Goal: Task Accomplishment & Management: Use online tool/utility

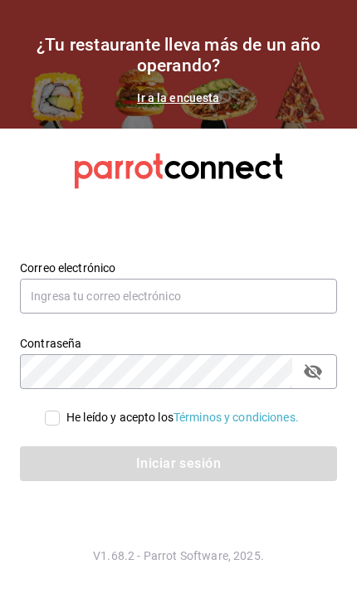
click at [134, 426] on div "He leído y acepto los Términos y condiciones." at bounding box center [182, 417] width 232 height 17
click at [60, 425] on input "He leído y acepto los Términos y condiciones." at bounding box center [52, 417] width 15 height 15
checkbox input "true"
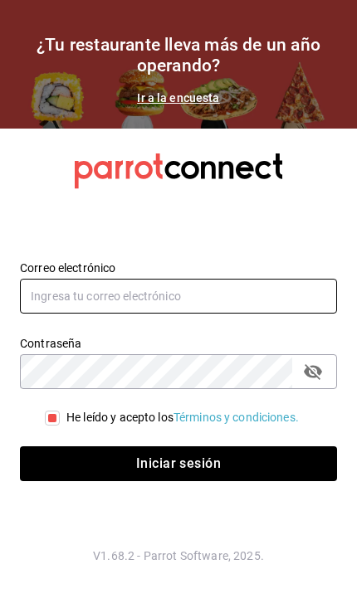
click at [220, 313] on input "text" at bounding box center [178, 296] width 317 height 35
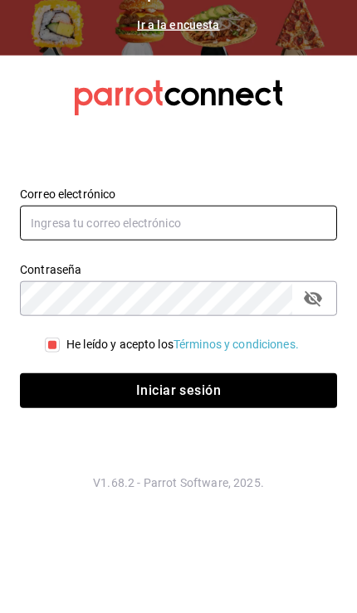
type input "[EMAIL_ADDRESS][DOMAIN_NAME]"
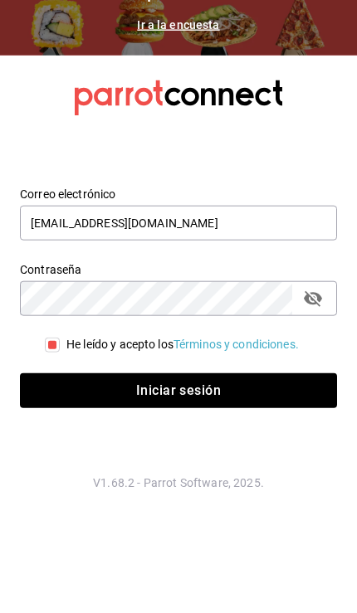
click at [178, 446] on button "Iniciar sesión" at bounding box center [178, 463] width 317 height 35
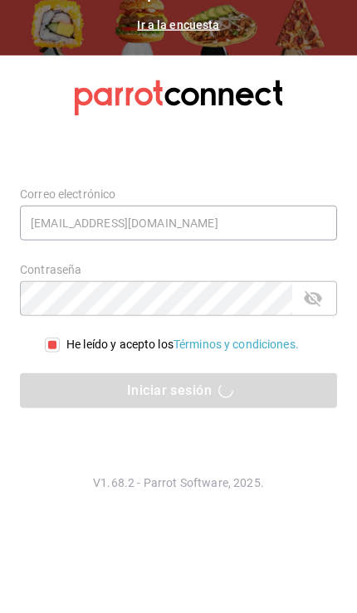
scroll to position [68, 0]
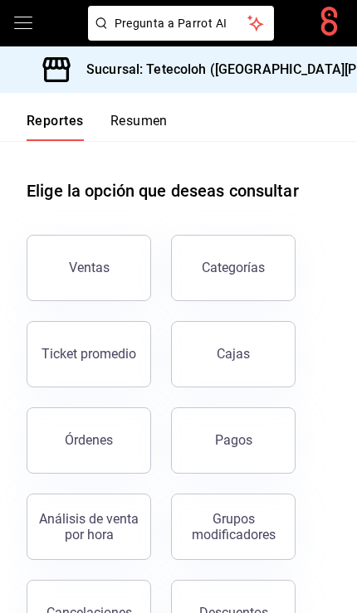
click at [294, 75] on div "Sucursal: Tetecoloh ([GEOGRAPHIC_DATA][PERSON_NAME])" at bounding box center [248, 69] width 471 height 46
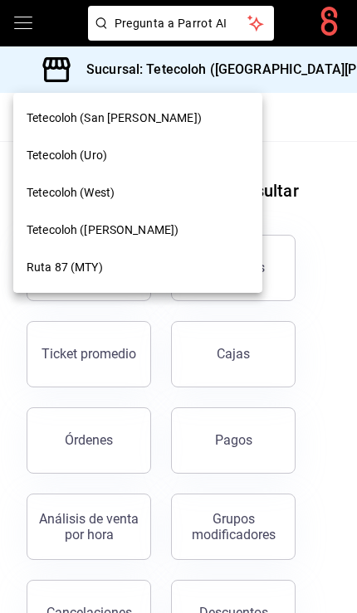
click at [183, 221] on div "Tetecoloh ([PERSON_NAME])" at bounding box center [138, 229] width 222 height 17
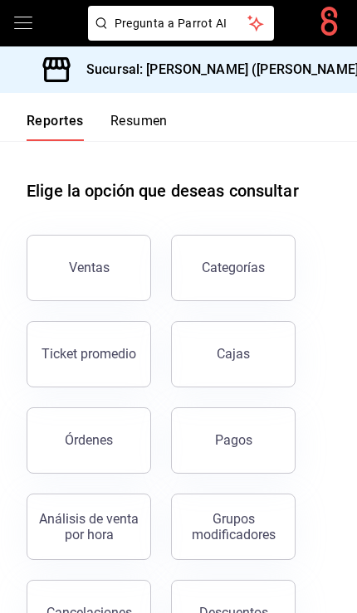
click at [118, 287] on button "Ventas" at bounding box center [89, 268] width 124 height 66
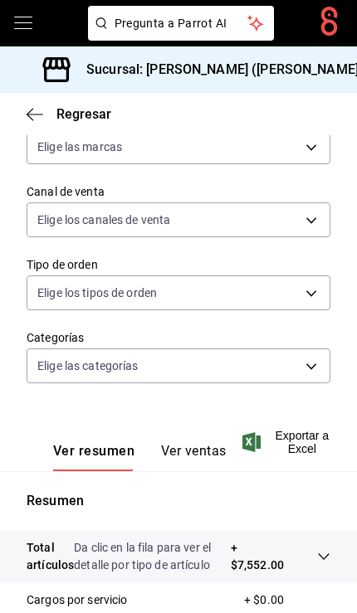
scroll to position [152, 0]
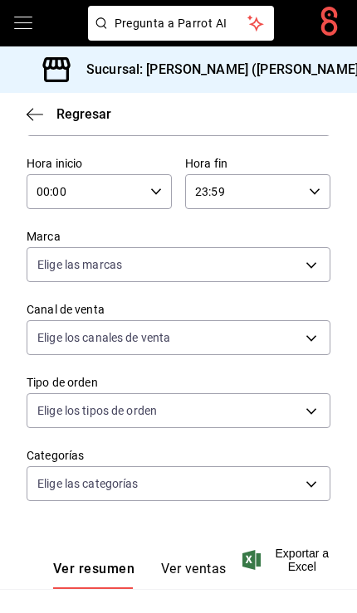
click at [309, 189] on icon "button" at bounding box center [314, 192] width 12 height 12
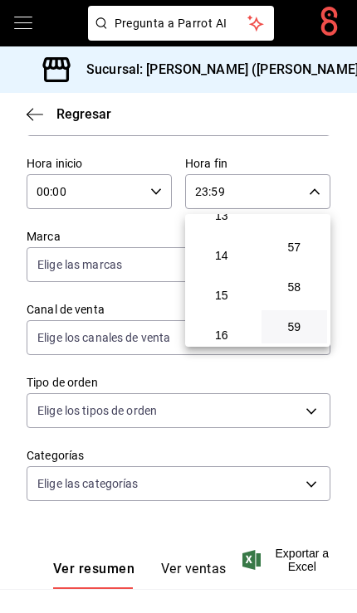
scroll to position [538, 0]
click at [229, 260] on span "14" at bounding box center [221, 252] width 46 height 13
click at [301, 229] on span "00" at bounding box center [294, 233] width 46 height 13
type input "14:00"
click at [345, 163] on div at bounding box center [178, 306] width 357 height 613
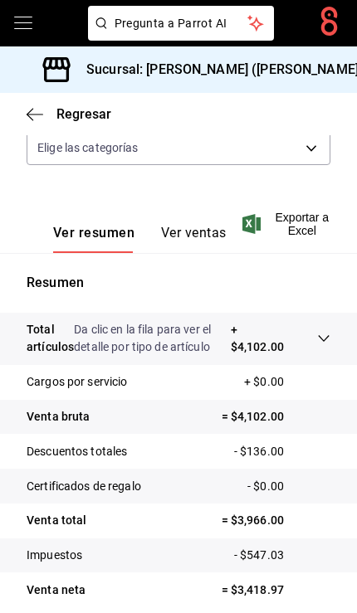
scroll to position [487, 0]
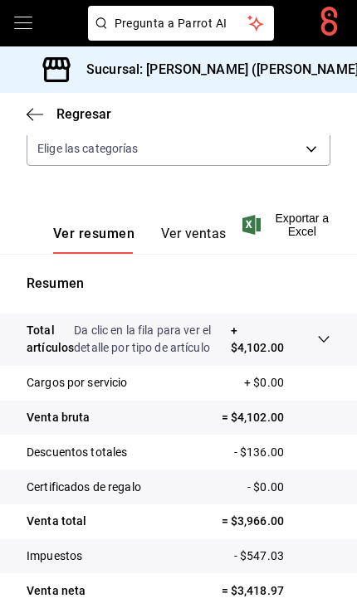
click at [198, 235] on button "Ver ventas" at bounding box center [194, 240] width 66 height 28
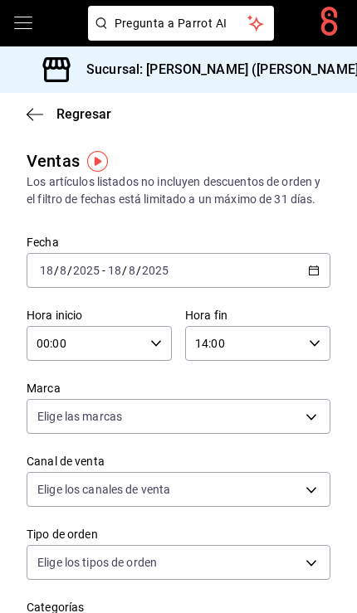
click at [28, 90] on div "Sucursal: [PERSON_NAME] ([PERSON_NAME])" at bounding box center [204, 69] width 383 height 46
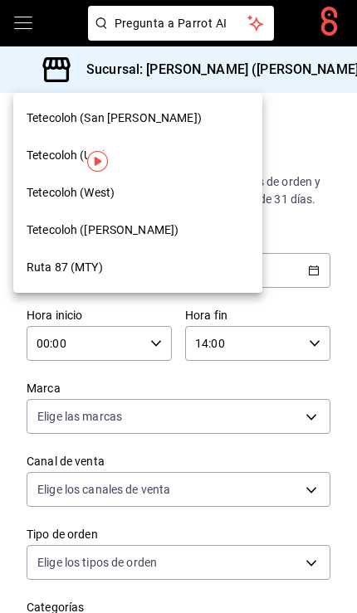
click at [332, 143] on div at bounding box center [178, 306] width 357 height 613
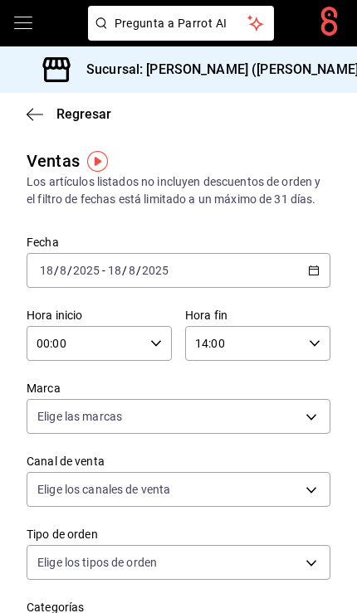
click at [36, 107] on icon "button" at bounding box center [35, 114] width 17 height 15
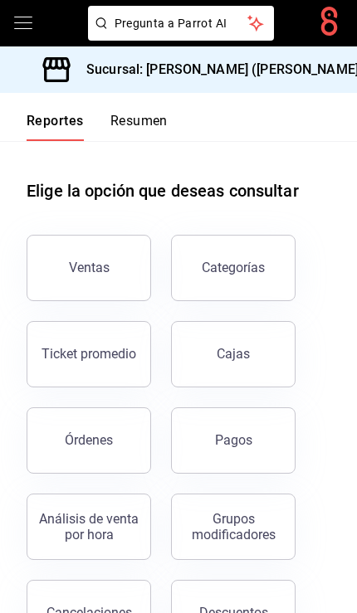
click at [263, 454] on button "Pagos" at bounding box center [233, 440] width 124 height 66
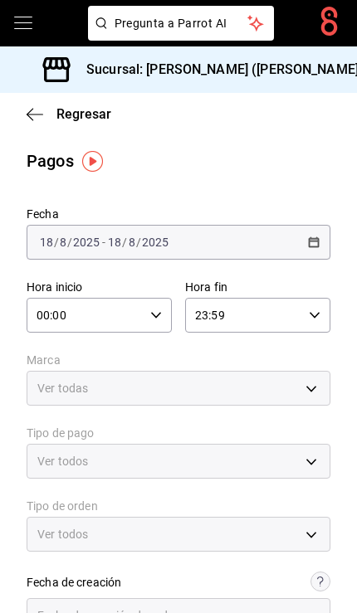
click at [294, 308] on input "23:59" at bounding box center [243, 315] width 117 height 33
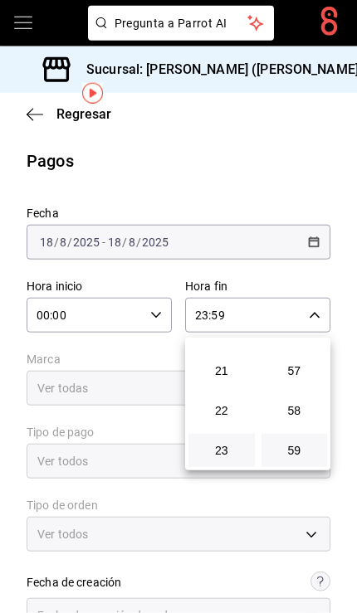
scroll to position [68, 0]
click at [145, 245] on div at bounding box center [178, 306] width 357 height 613
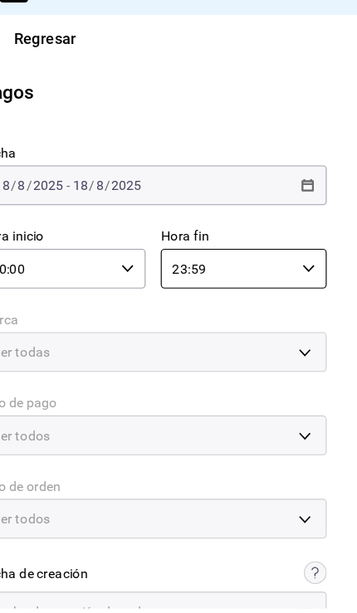
click at [150, 309] on icon "button" at bounding box center [156, 315] width 12 height 12
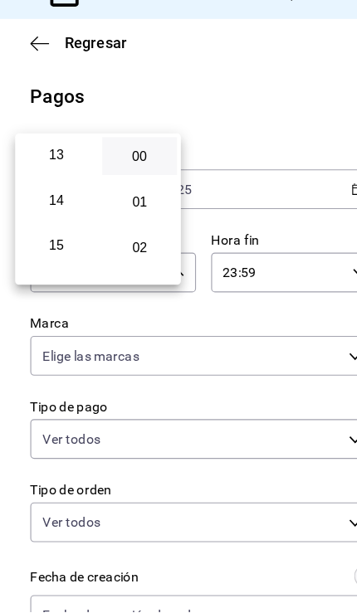
scroll to position [529, 0]
click at [52, 235] on span "14" at bounding box center [50, 241] width 46 height 13
type input "14:00"
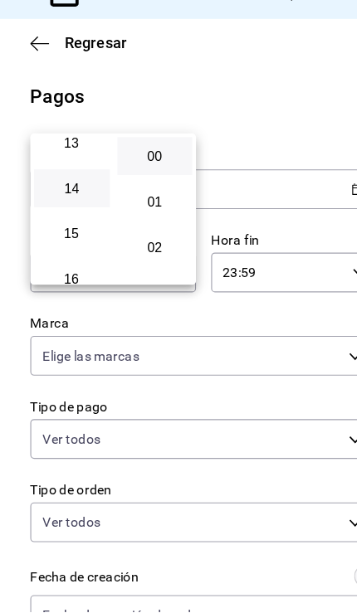
click at [132, 206] on span "00" at bounding box center [136, 212] width 46 height 13
click at [265, 36] on div at bounding box center [178, 306] width 357 height 613
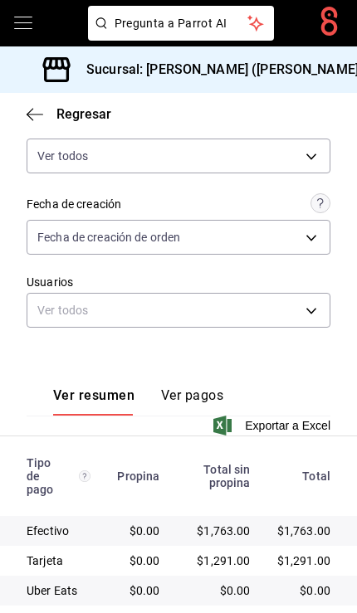
scroll to position [377, 0]
